Goal: Task Accomplishment & Management: Manage account settings

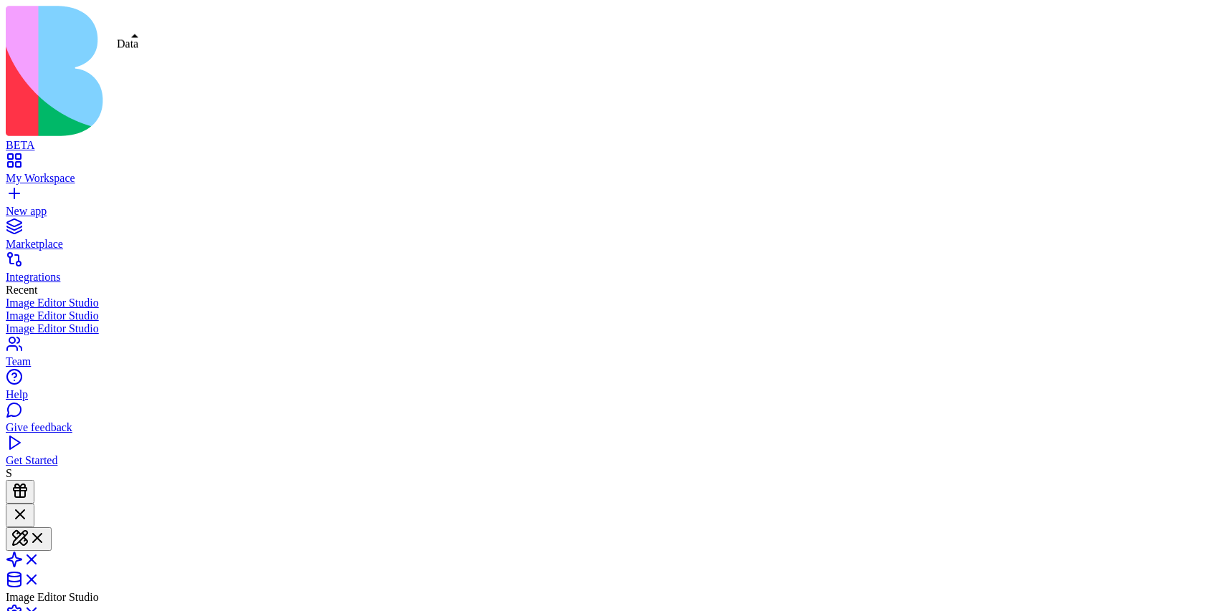
scroll to position [285, 0]
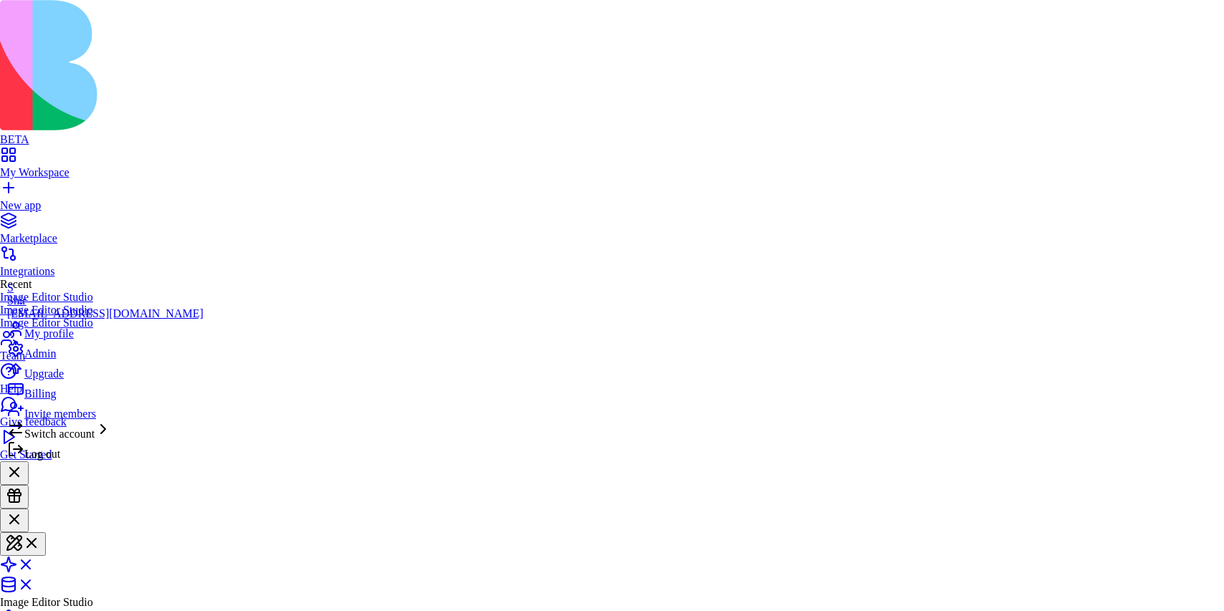
click at [68, 401] on div "Billing" at bounding box center [105, 391] width 196 height 20
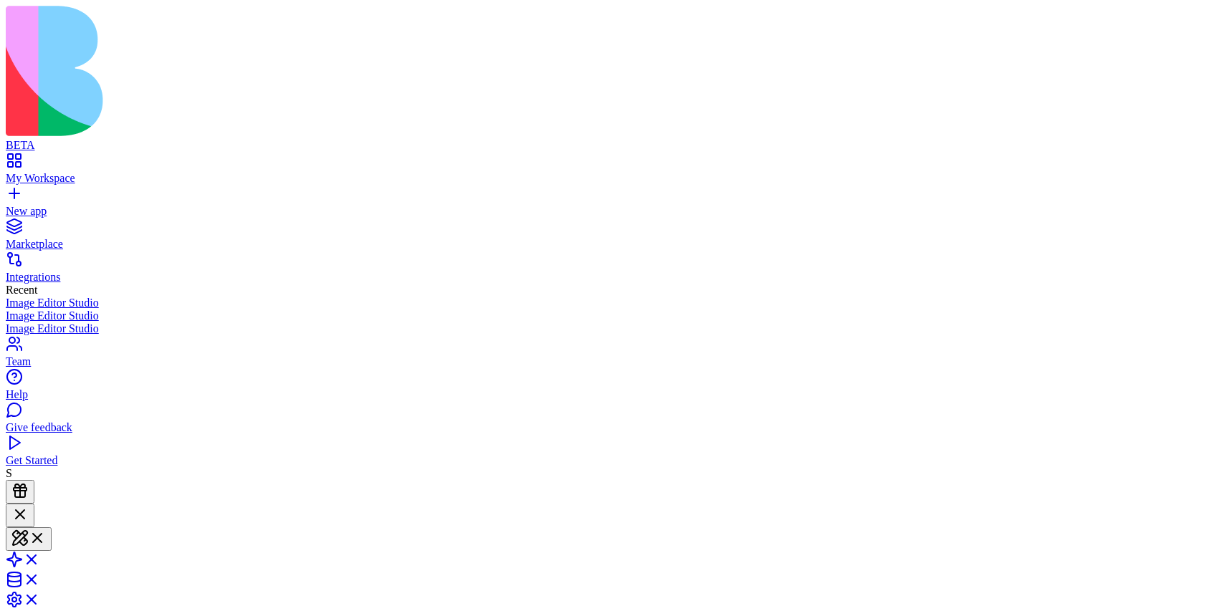
scroll to position [285, 0]
click at [75, 159] on link "My Workspace" at bounding box center [612, 172] width 1213 height 26
click at [44, 368] on div "Team" at bounding box center [612, 362] width 1213 height 13
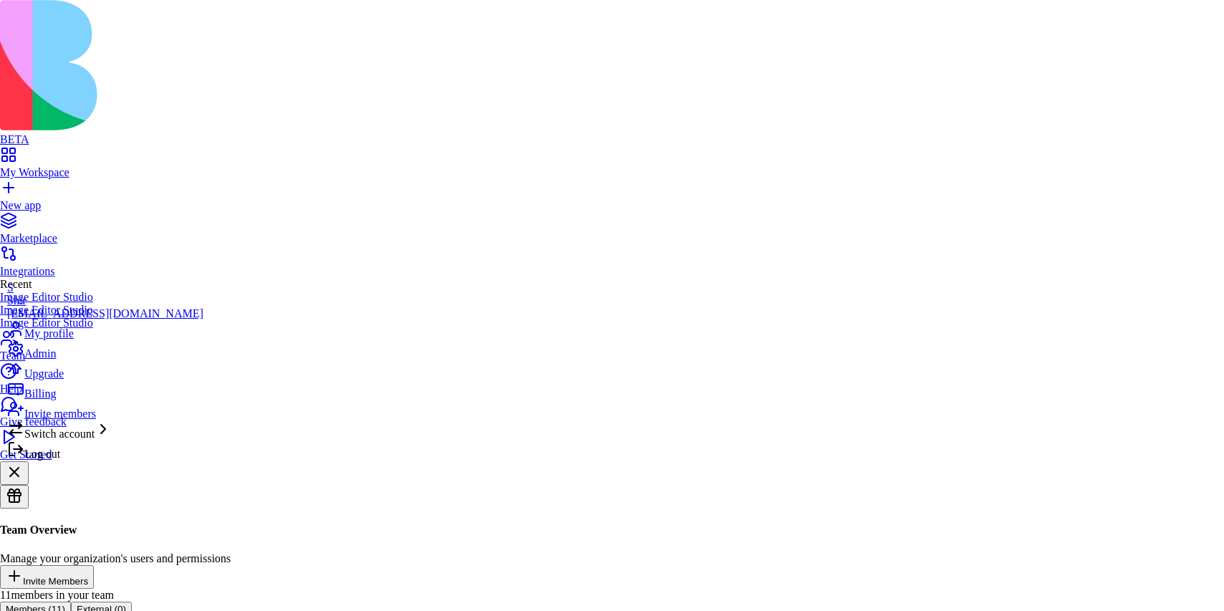
click at [56, 400] on span "Billing" at bounding box center [40, 394] width 32 height 12
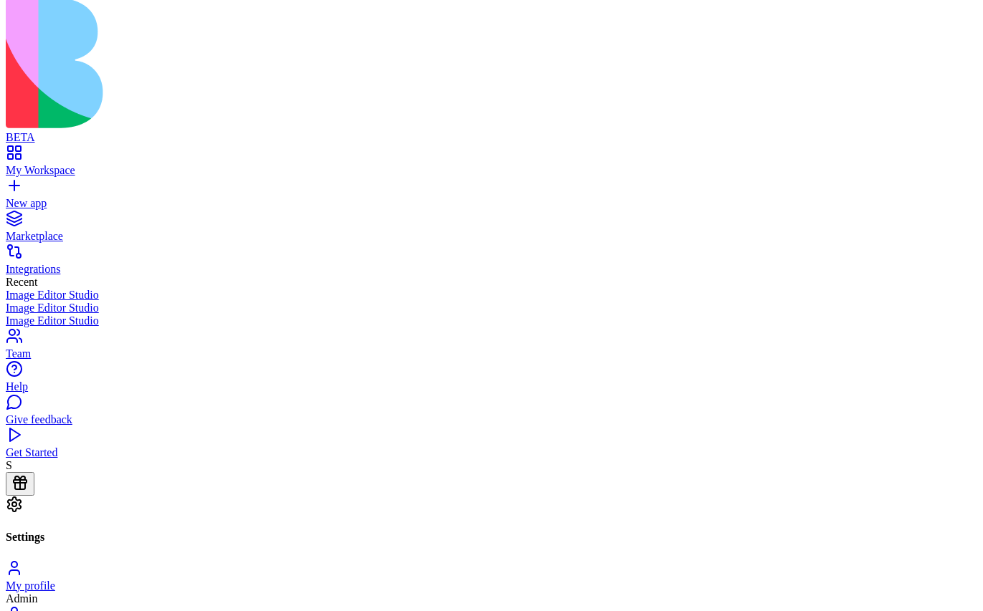
scroll to position [2, 0]
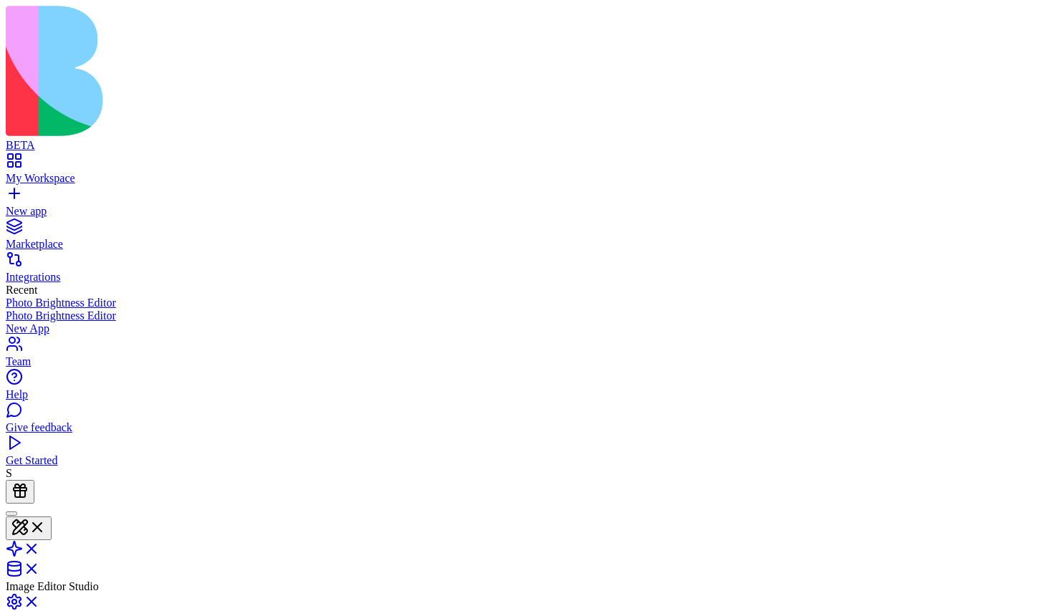
click at [23, 159] on link "My Workspace" at bounding box center [522, 172] width 1033 height 26
